Goal: Navigation & Orientation: Find specific page/section

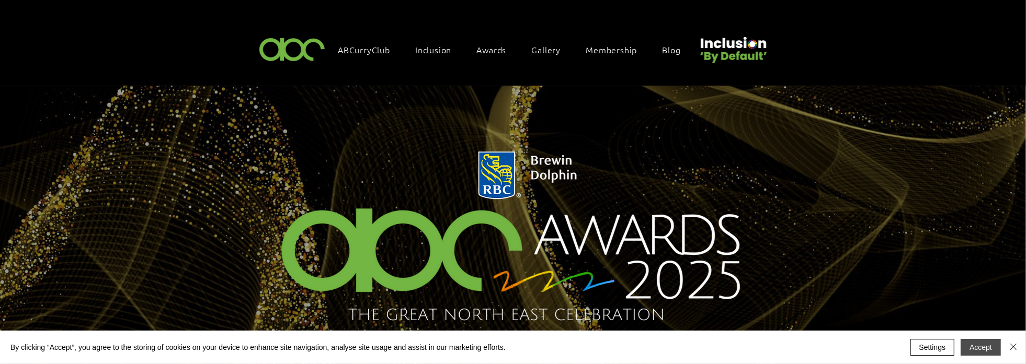
click at [985, 350] on button "Accept" at bounding box center [980, 347] width 40 height 17
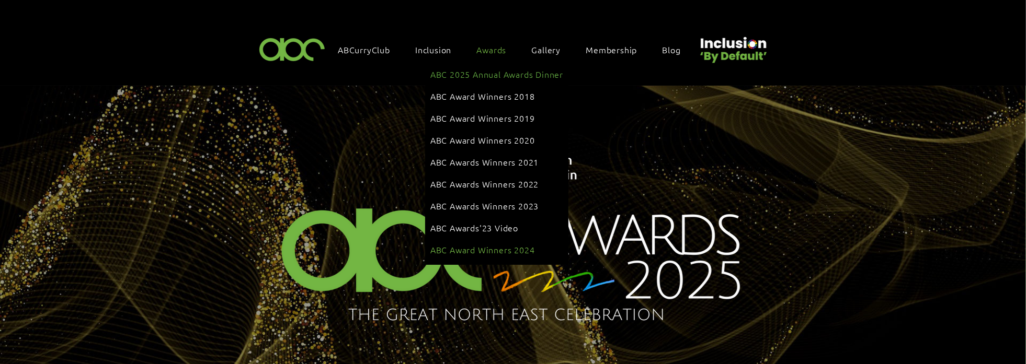
click at [490, 244] on span "ABC Award Winners 2024" at bounding box center [482, 249] width 105 height 11
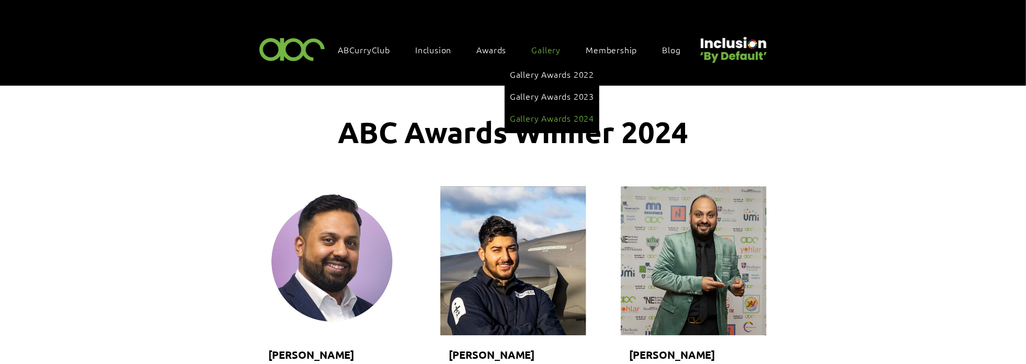
click at [553, 112] on span "Gallery Awards 2024" at bounding box center [552, 117] width 84 height 11
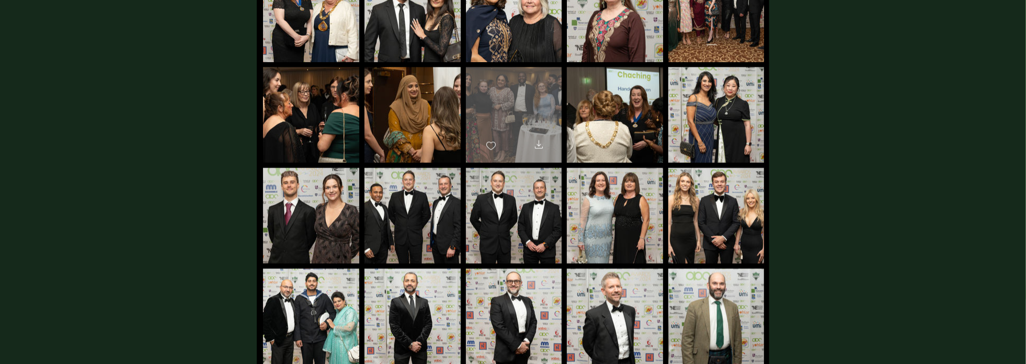
scroll to position [2195, 0]
